Goal: Task Accomplishment & Management: Manage account settings

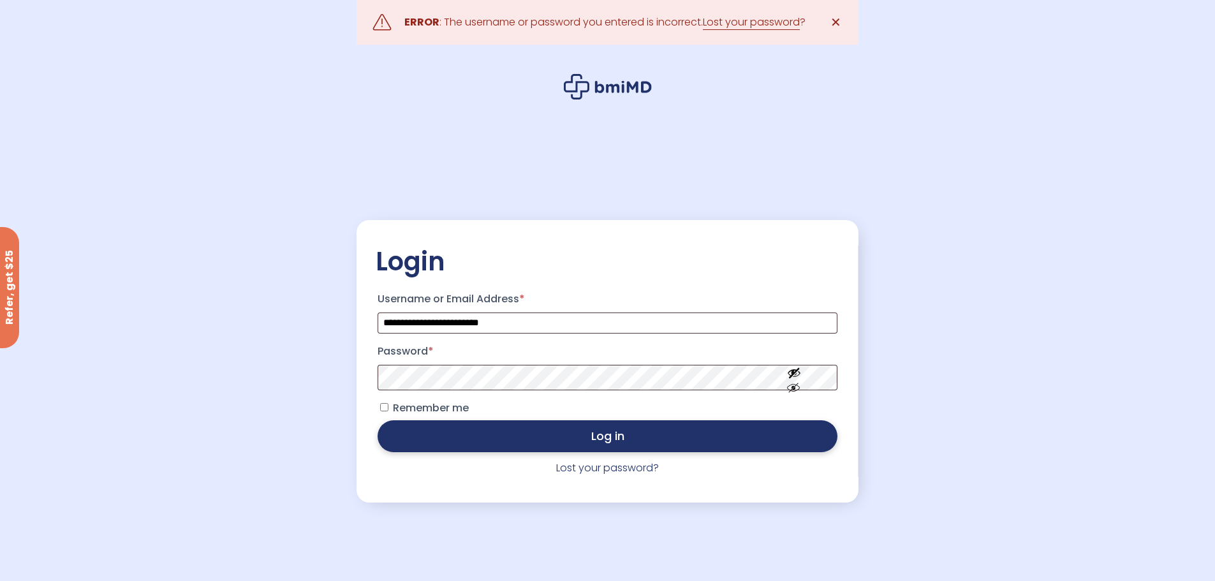
click at [399, 434] on button "Log in" at bounding box center [607, 436] width 459 height 32
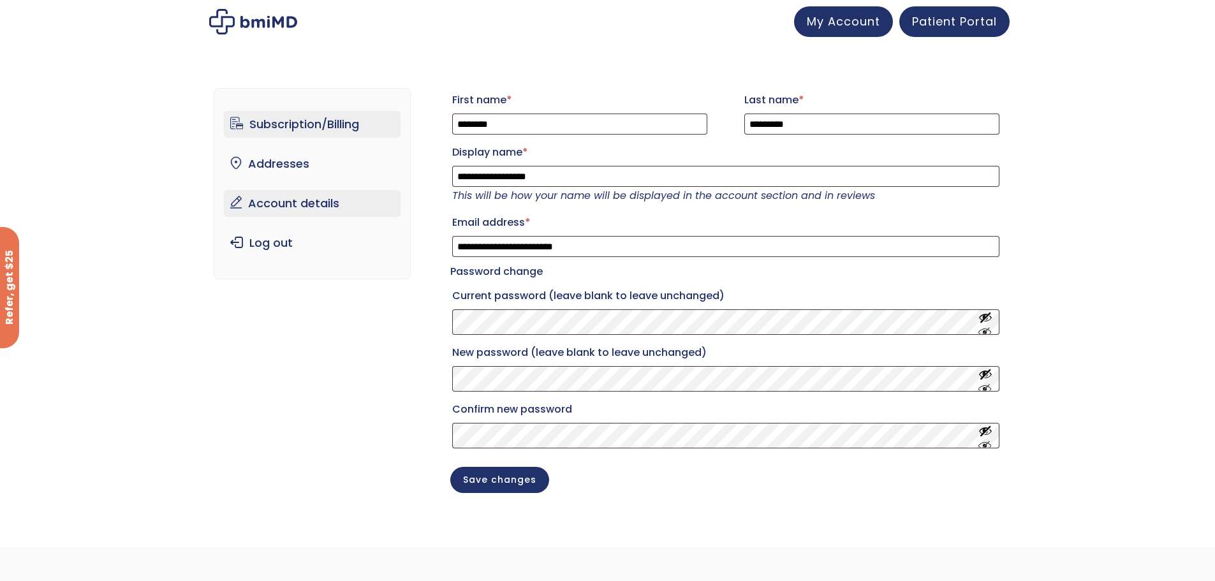
click at [300, 111] on link "Subscription/Billing" at bounding box center [312, 124] width 177 height 27
